Goal: Task Accomplishment & Management: Use online tool/utility

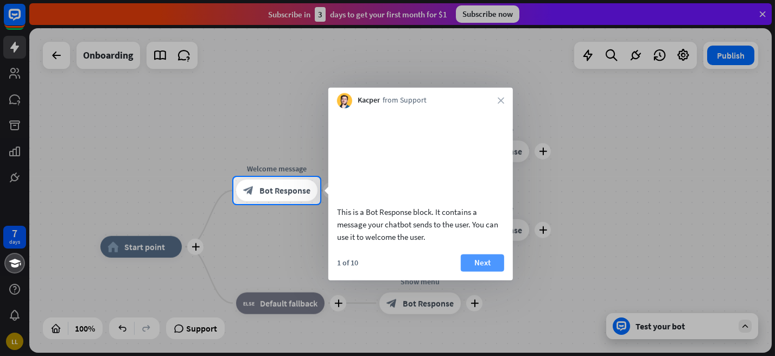
click at [487, 271] on button "Next" at bounding box center [482, 262] width 43 height 17
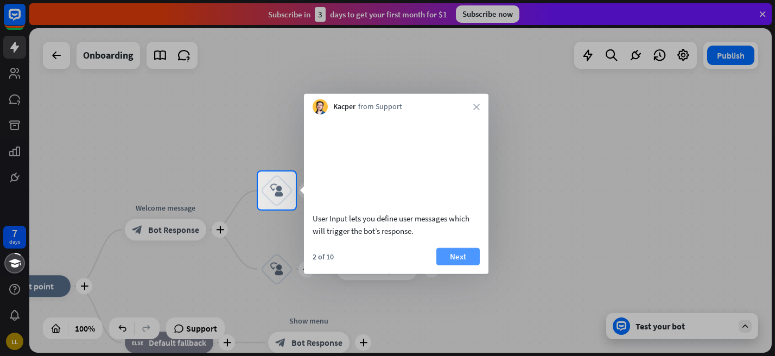
click at [467, 265] on button "Next" at bounding box center [457, 255] width 43 height 17
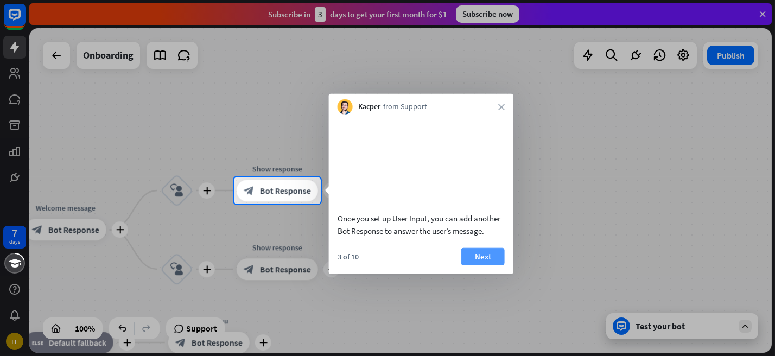
click at [470, 265] on button "Next" at bounding box center [482, 255] width 43 height 17
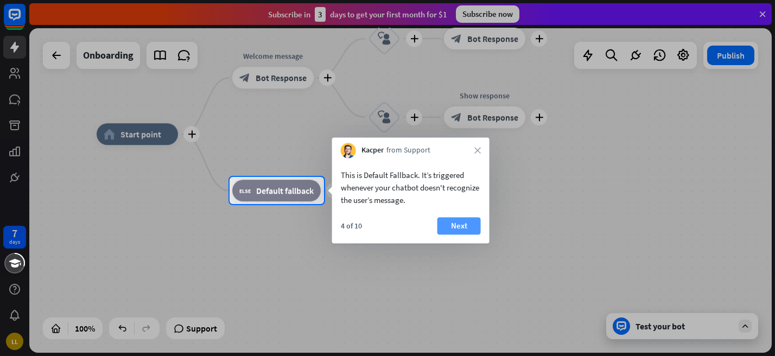
click at [459, 223] on button "Next" at bounding box center [458, 225] width 43 height 17
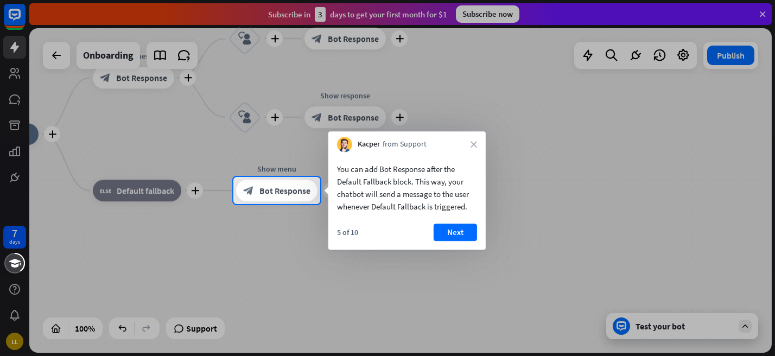
click at [459, 224] on button "Next" at bounding box center [455, 232] width 43 height 17
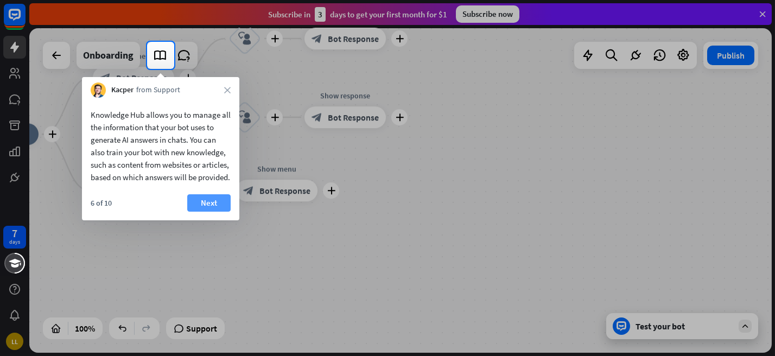
click at [204, 211] on button "Next" at bounding box center [208, 202] width 43 height 17
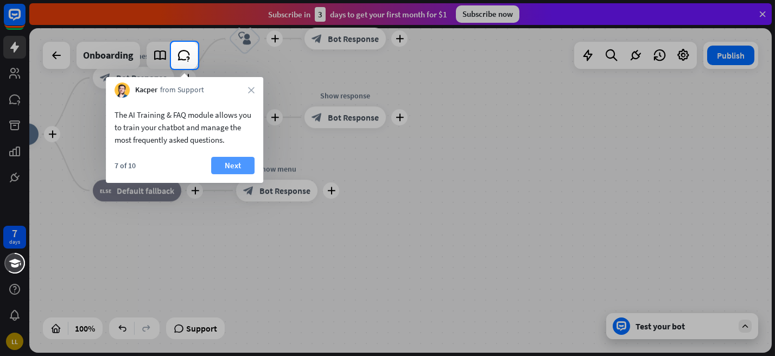
click at [232, 173] on button "Next" at bounding box center [232, 165] width 43 height 17
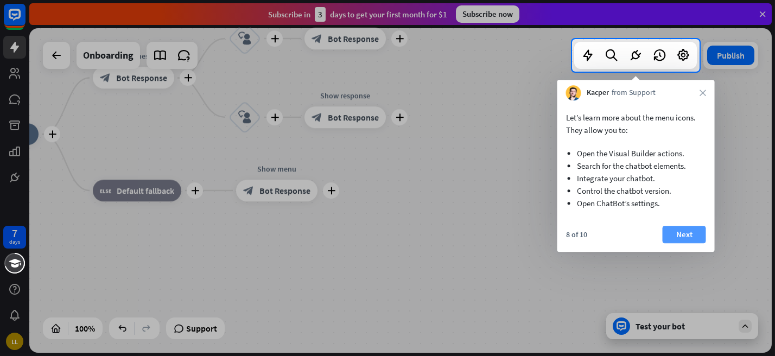
click at [687, 234] on button "Next" at bounding box center [684, 234] width 43 height 17
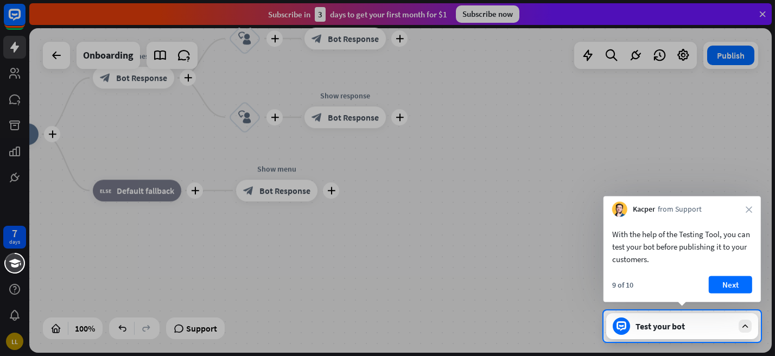
click at [736, 295] on div "9 of 10 Next" at bounding box center [682, 289] width 157 height 26
click at [736, 291] on button "Next" at bounding box center [730, 284] width 43 height 17
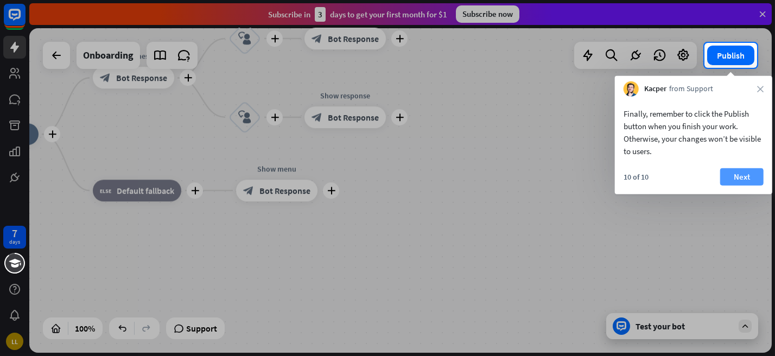
click at [747, 180] on button "Next" at bounding box center [741, 176] width 43 height 17
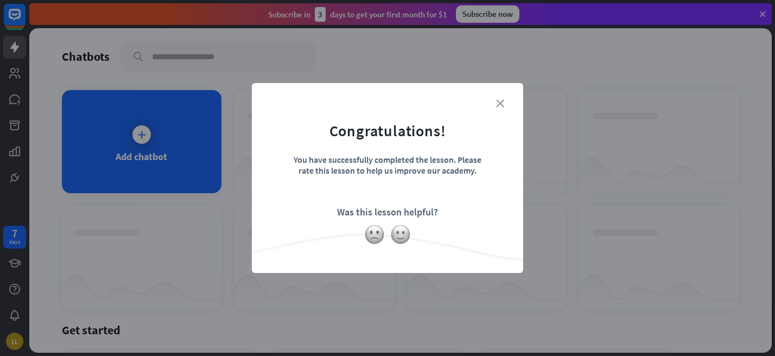
click at [499, 106] on icon "close" at bounding box center [500, 103] width 8 height 8
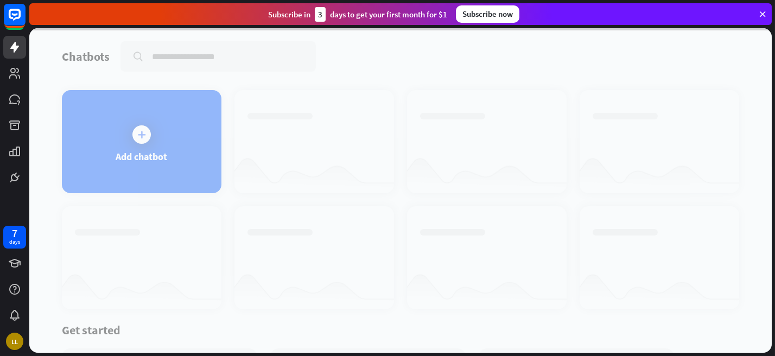
click at [150, 128] on div at bounding box center [400, 190] width 742 height 325
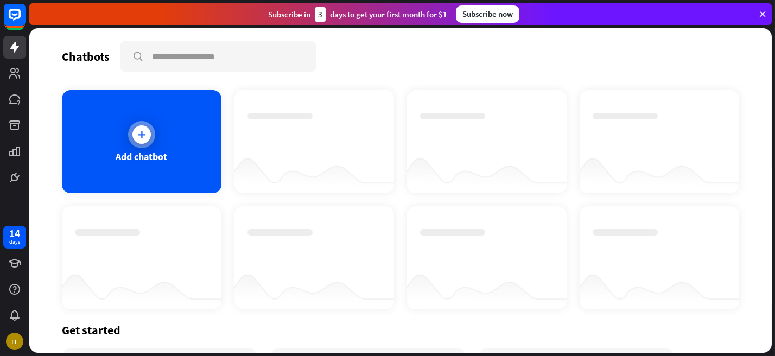
click at [149, 126] on div at bounding box center [141, 134] width 27 height 27
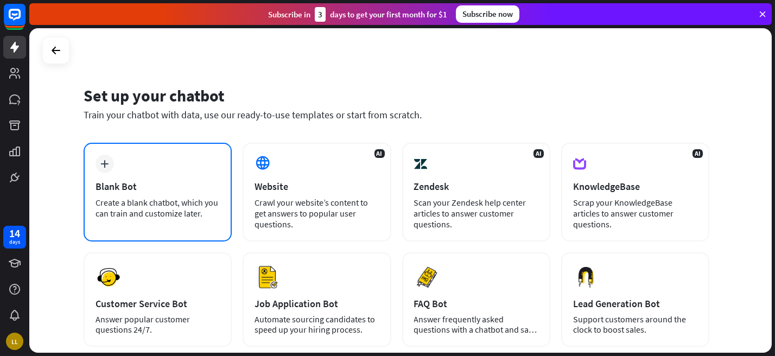
click at [195, 161] on div "plus Blank Bot Create a blank chatbot, which you can train and customize later." at bounding box center [158, 192] width 148 height 99
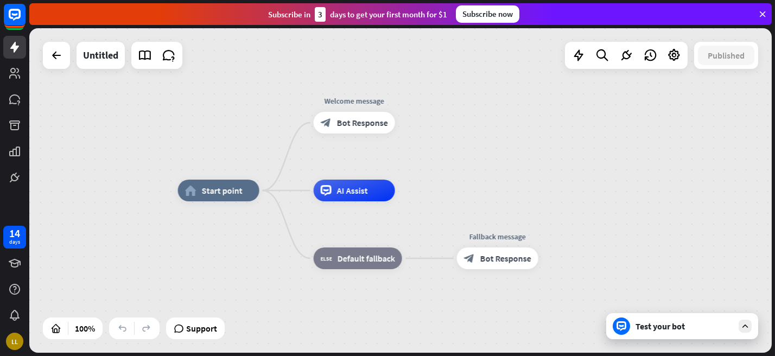
click at [656, 321] on div "Test your bot" at bounding box center [685, 326] width 98 height 11
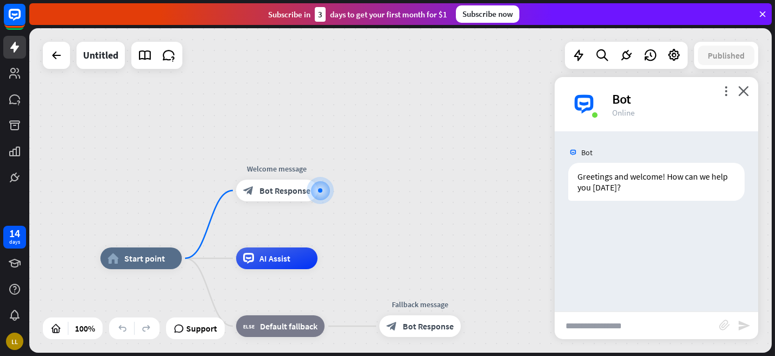
click at [750, 94] on div "more_vert close Bot Online" at bounding box center [657, 104] width 204 height 54
click at [734, 78] on div "more_vert close Bot Online" at bounding box center [657, 104] width 204 height 54
click at [752, 96] on div "more_vert close Bot Online" at bounding box center [657, 104] width 204 height 54
click at [746, 93] on icon "close" at bounding box center [743, 91] width 11 height 10
